Goal: Task Accomplishment & Management: Complete application form

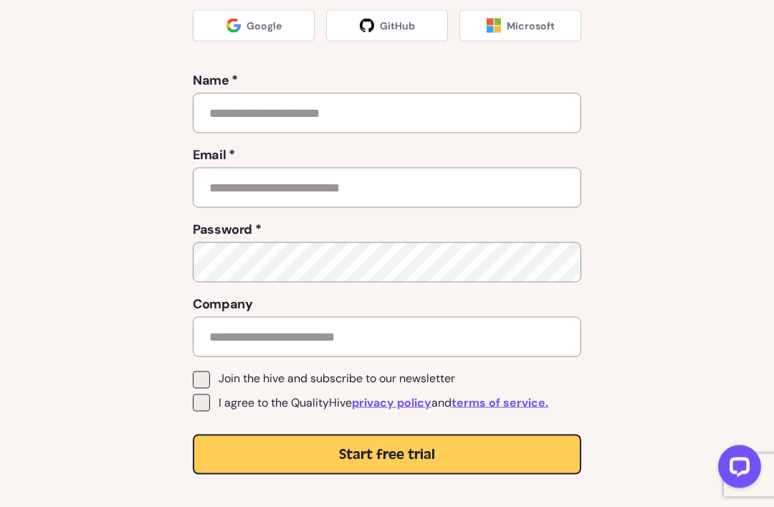
scroll to position [279, 0]
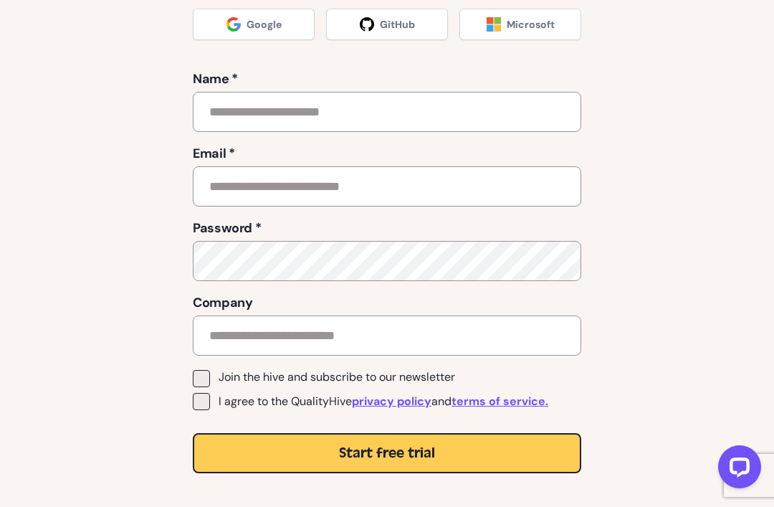
click at [215, 401] on label "I agree to the QualityHive privacy policy and terms of service." at bounding box center [387, 401] width 388 height 17
click at [282, 446] on button "Start free trial" at bounding box center [387, 453] width 388 height 40
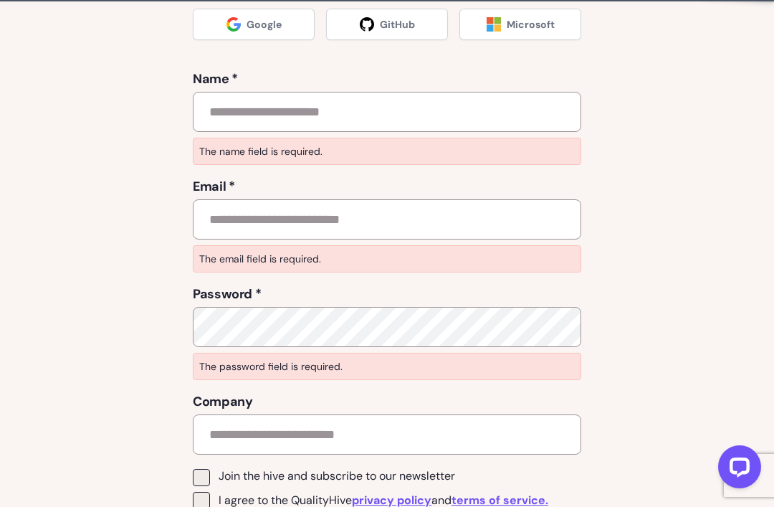
scroll to position [0, 0]
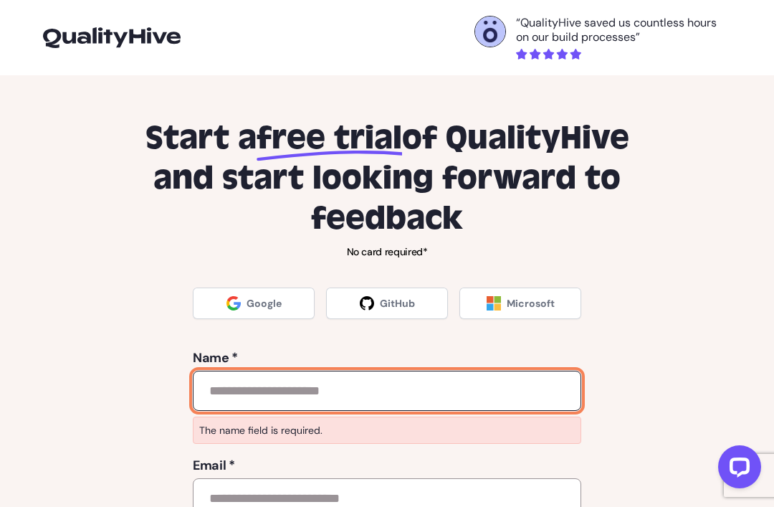
click at [230, 399] on input "text" at bounding box center [387, 390] width 388 height 40
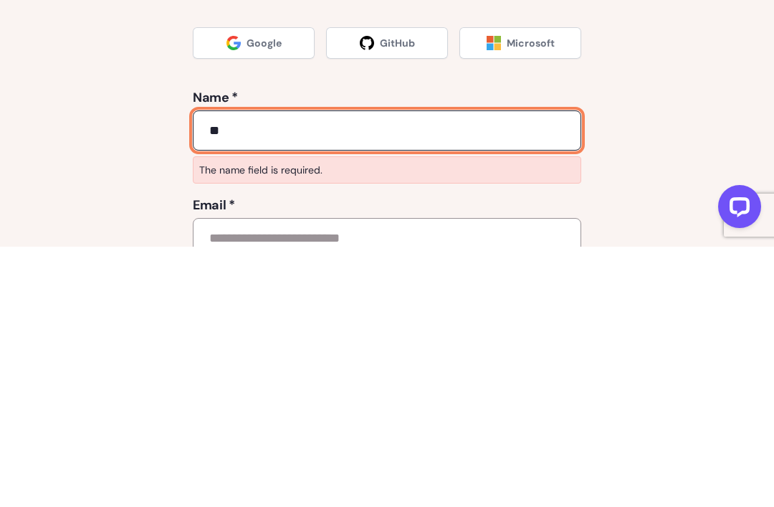
type input "*"
type input "**********"
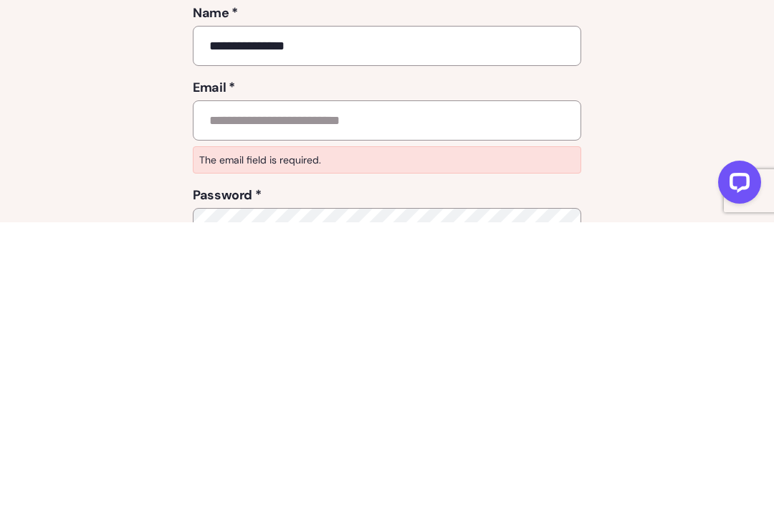
click at [255, 431] on p "The email field is required." at bounding box center [387, 444] width 388 height 27
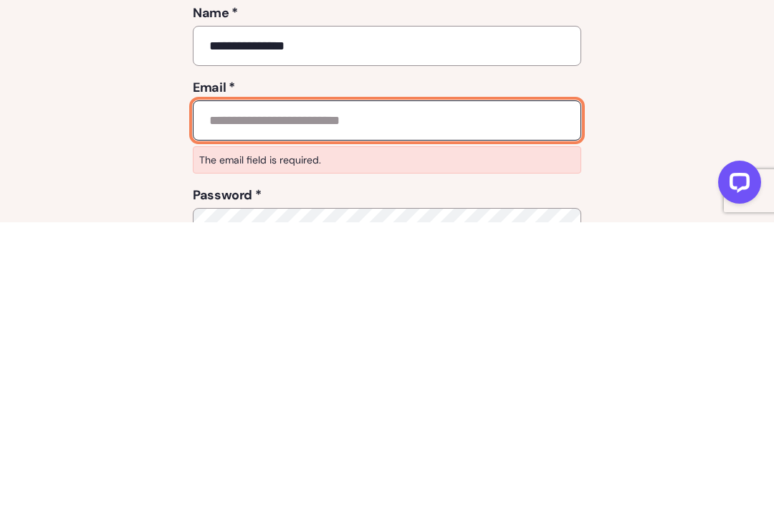
click at [231, 385] on input "email" at bounding box center [387, 405] width 388 height 40
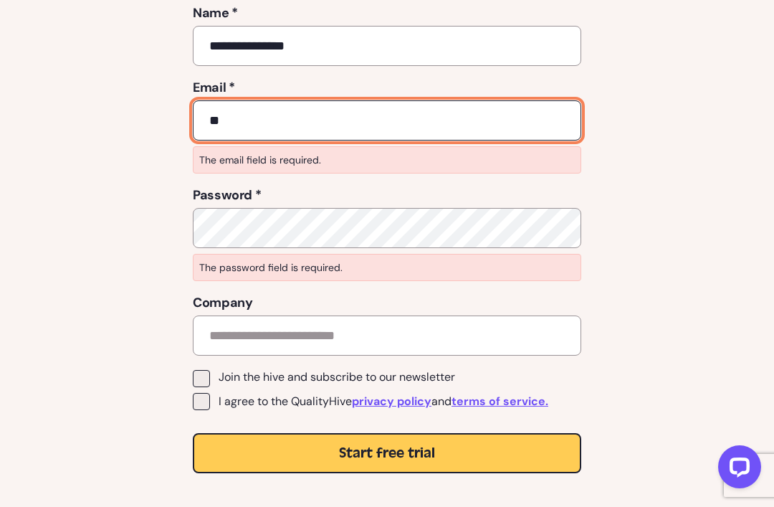
type input "*"
type input "*****"
click at [387, 451] on button "Start free trial" at bounding box center [387, 453] width 388 height 40
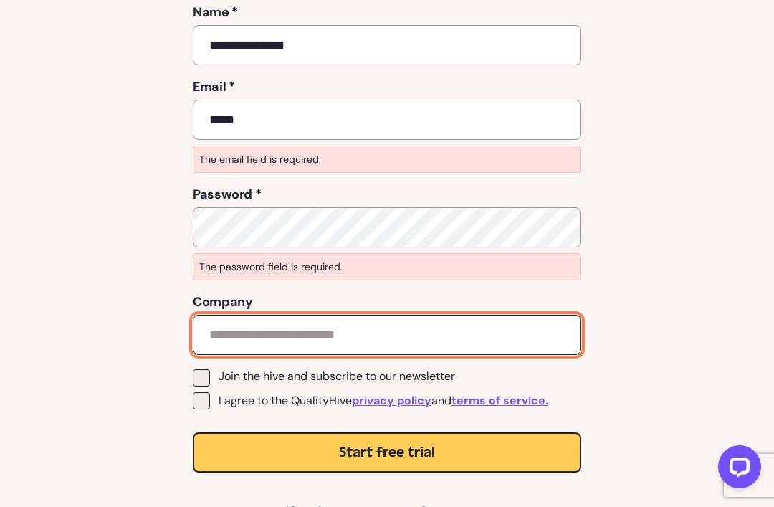
click at [526, 348] on input "text" at bounding box center [387, 335] width 388 height 40
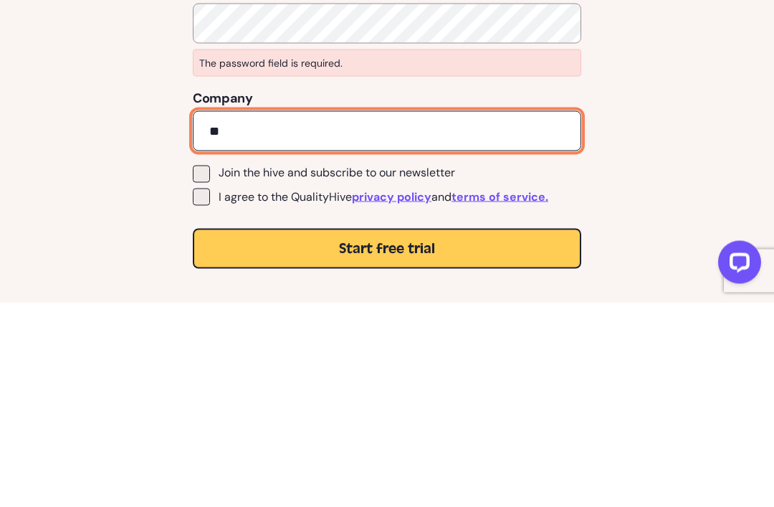
type input "*"
type input "*******"
click at [387, 433] on button "Start free trial" at bounding box center [387, 453] width 388 height 40
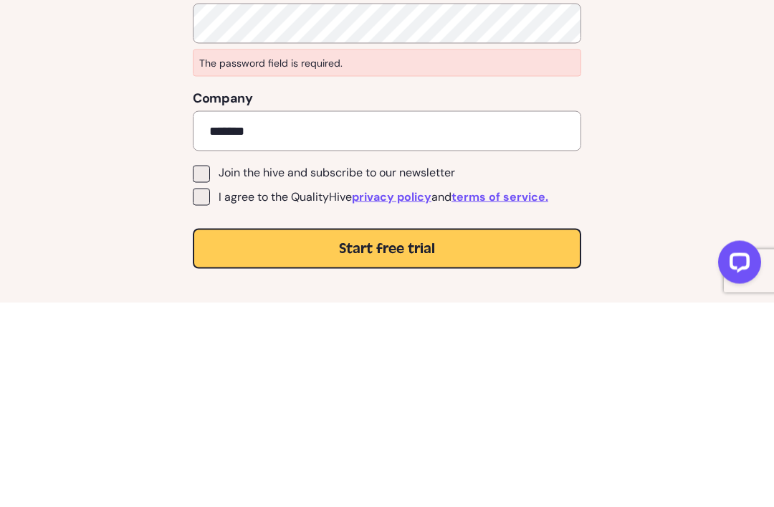
scroll to position [335, 0]
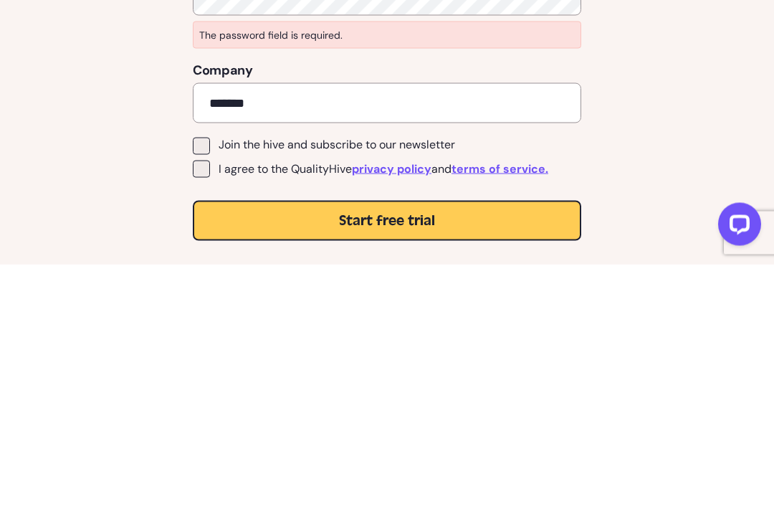
click at [225, 443] on button "Start free trial" at bounding box center [387, 463] width 388 height 40
click at [223, 380] on div "Join the hive and subscribe to our newsletter I agree to the QualityHive privac…" at bounding box center [387, 431] width 388 height 103
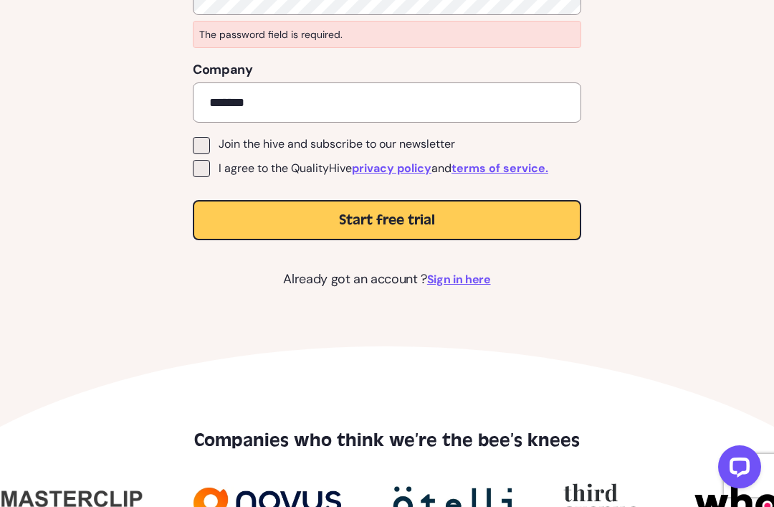
click at [228, 219] on button "Start free trial" at bounding box center [387, 220] width 388 height 40
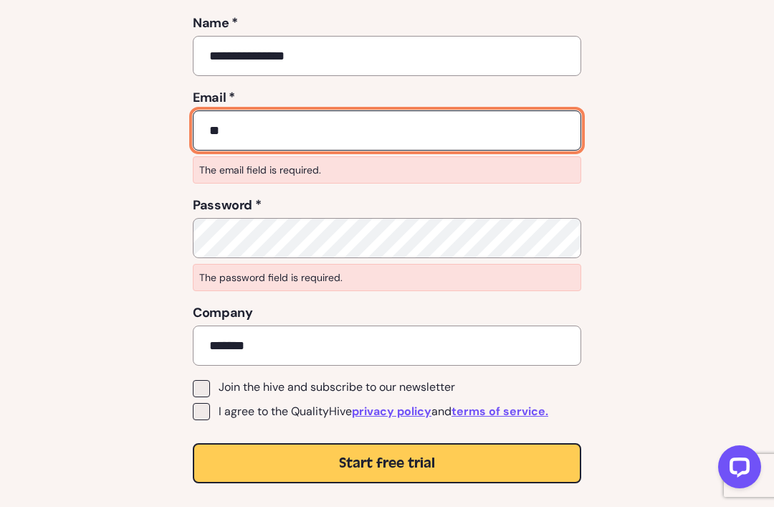
type input "*"
click at [387, 462] on button "Start free trial" at bounding box center [387, 463] width 388 height 40
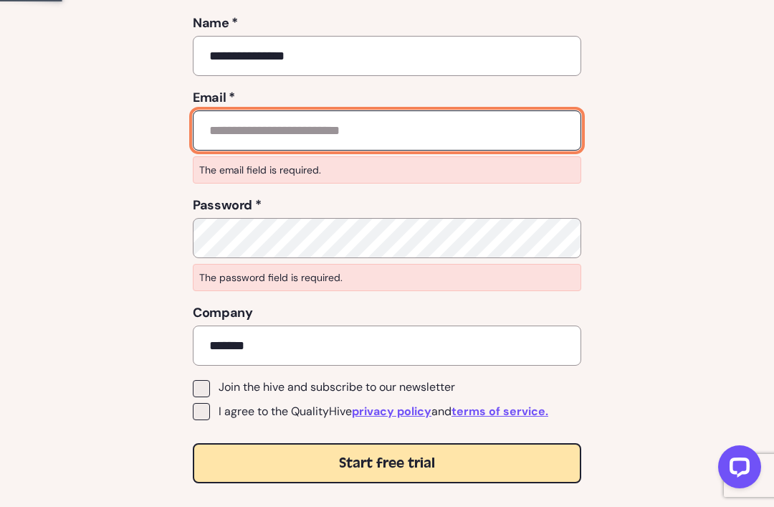
scroll to position [0, 0]
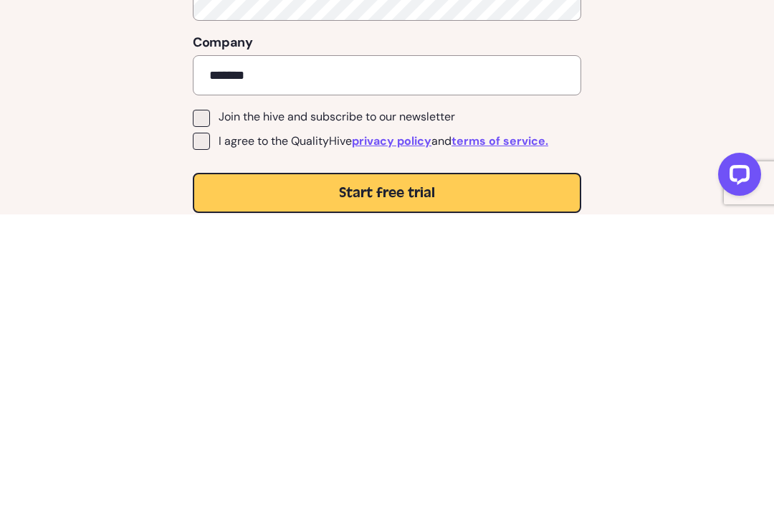
click at [570, 465] on button "Start free trial" at bounding box center [387, 485] width 388 height 40
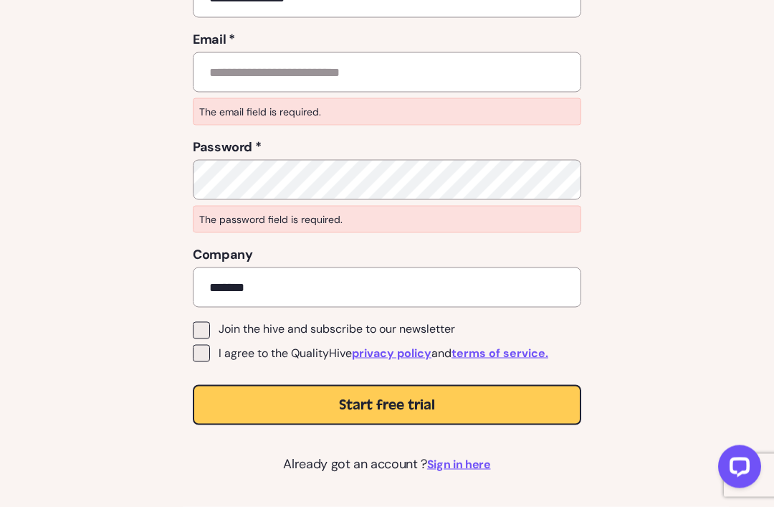
scroll to position [388, 0]
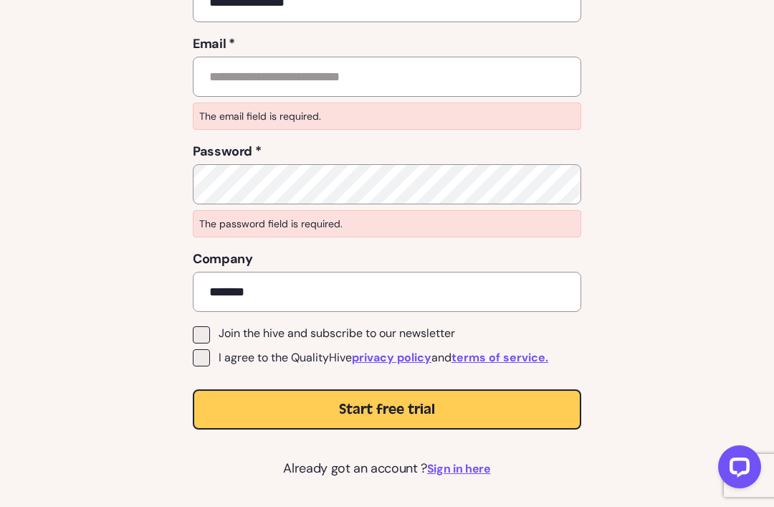
click at [658, 183] on div "**********" at bounding box center [387, 104] width 711 height 748
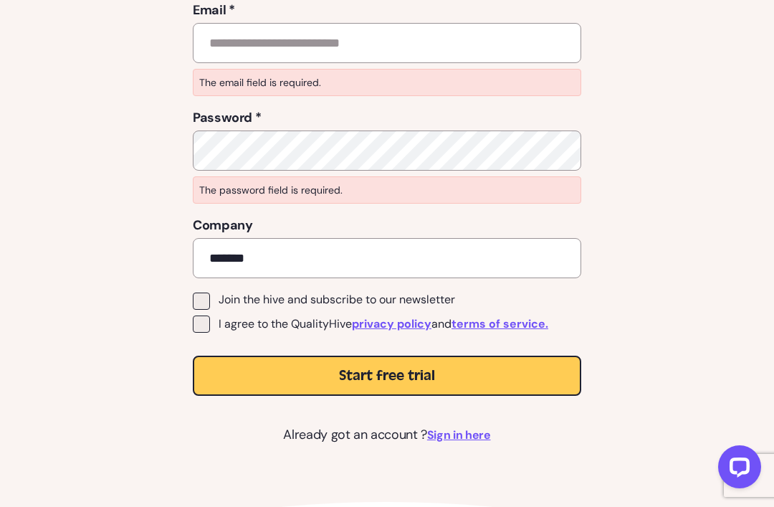
scroll to position [422, 0]
click at [503, 368] on button "Start free trial" at bounding box center [387, 375] width 388 height 40
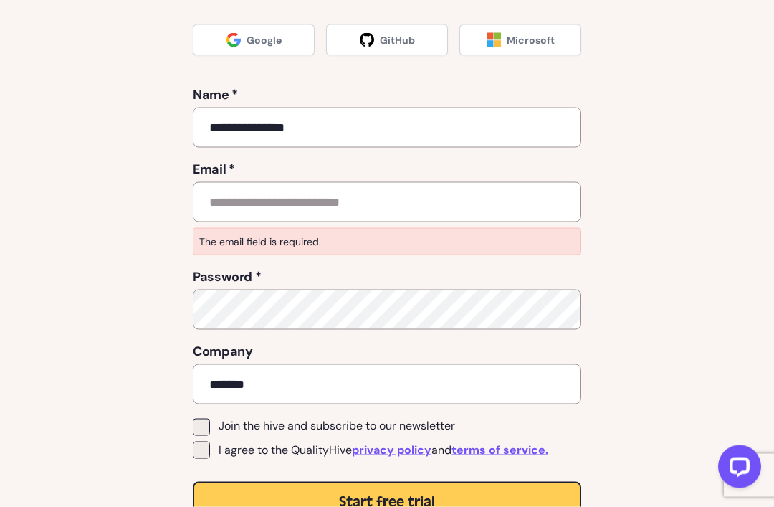
scroll to position [291, 0]
